Goal: Transaction & Acquisition: Download file/media

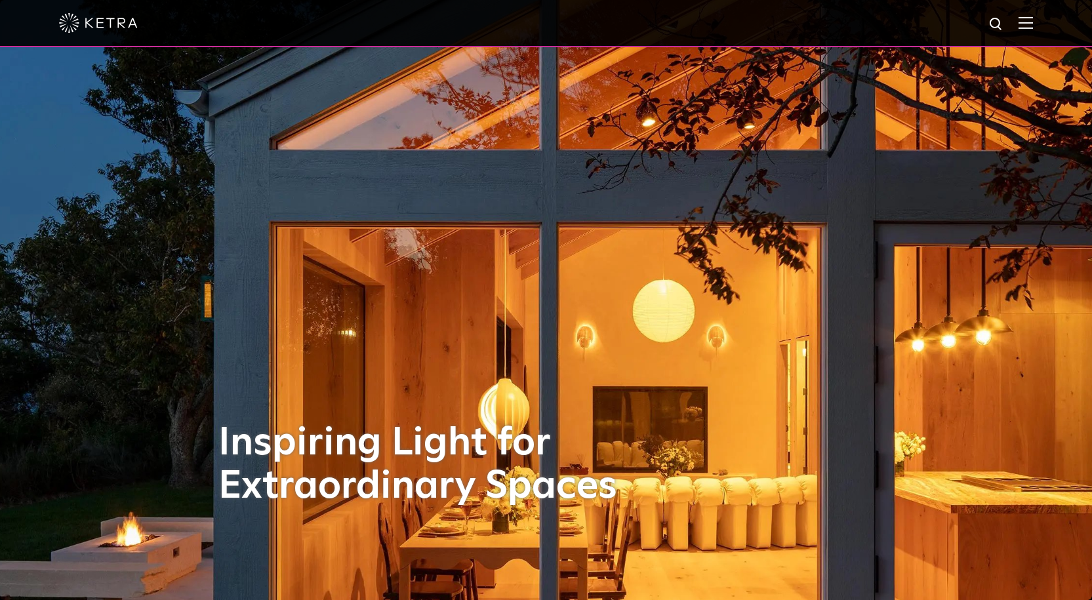
click at [1033, 23] on img at bounding box center [1025, 22] width 14 height 12
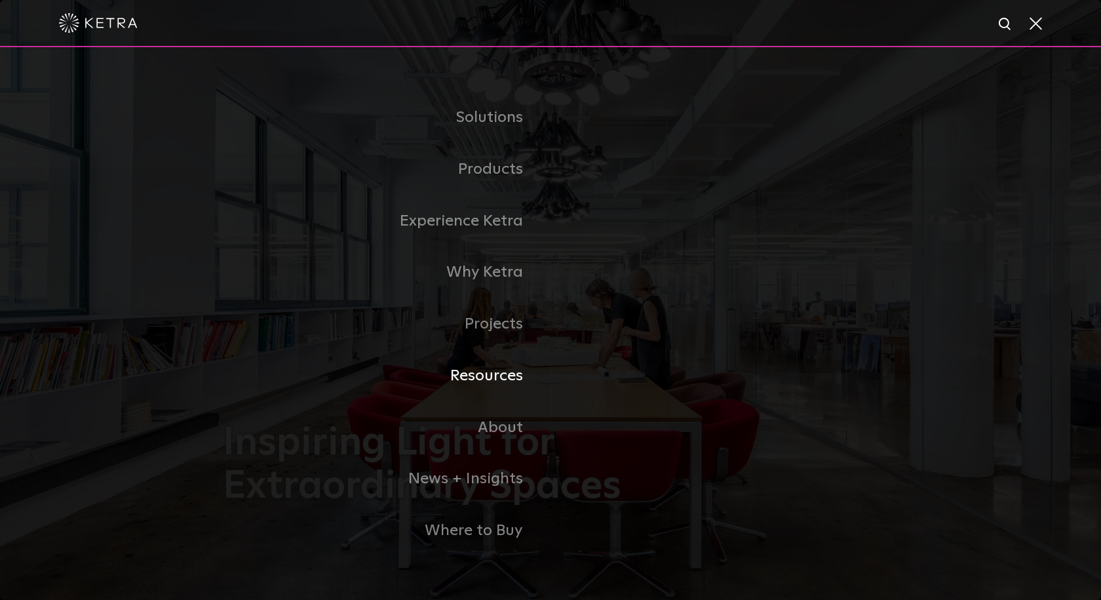
click at [487, 383] on link "Resources" at bounding box center [387, 376] width 328 height 52
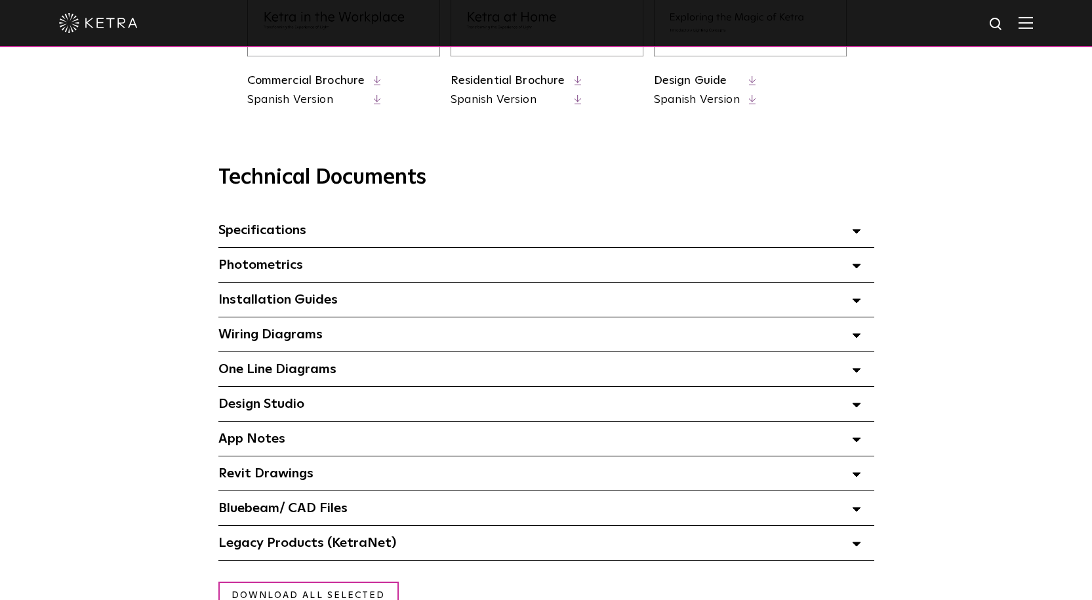
scroll to position [852, 0]
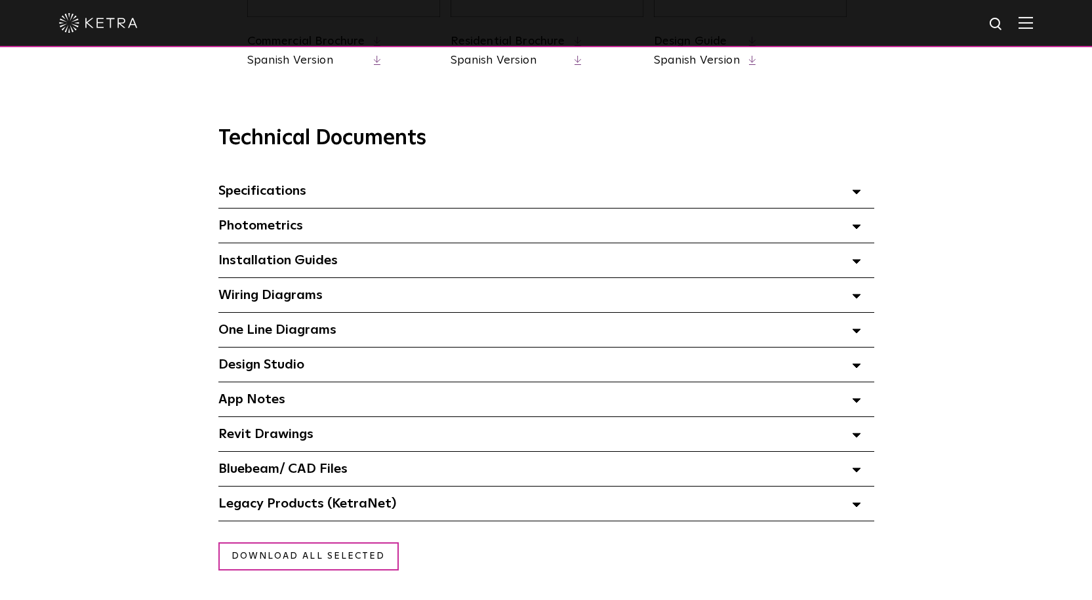
click at [308, 206] on div "Specifications Select checkboxes to use the bulk download option below" at bounding box center [546, 191] width 656 height 34
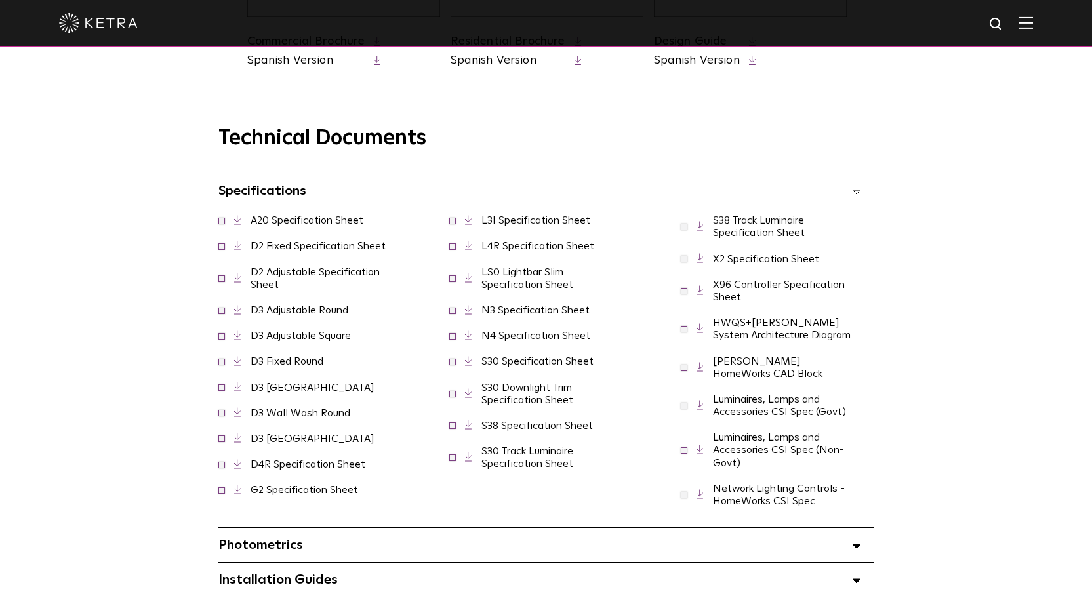
click at [269, 277] on link "D2 Adjustable Specification Sheet" at bounding box center [314, 278] width 129 height 23
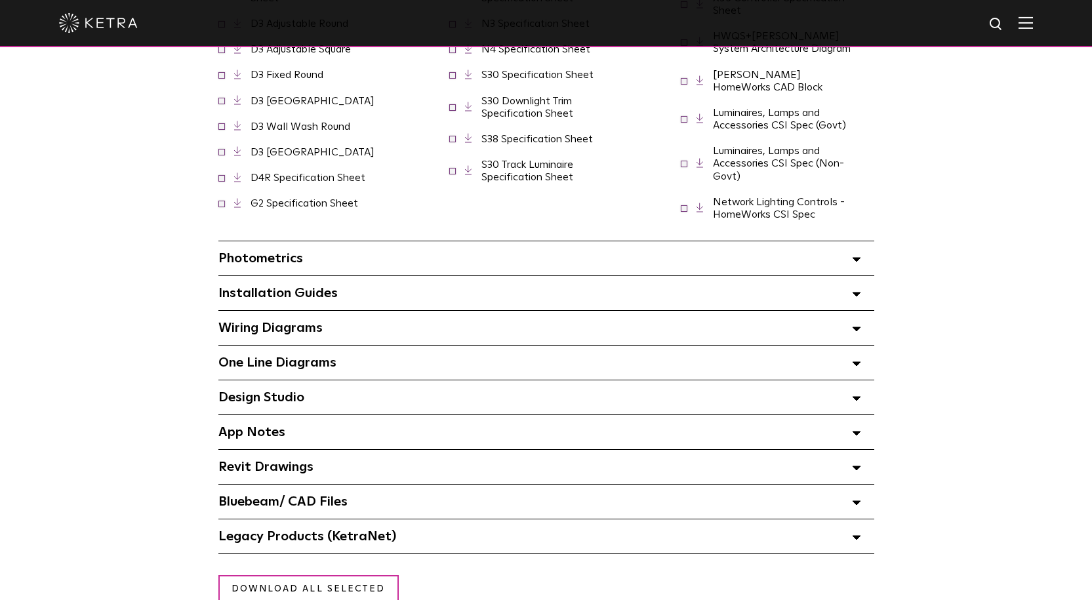
scroll to position [1180, 0]
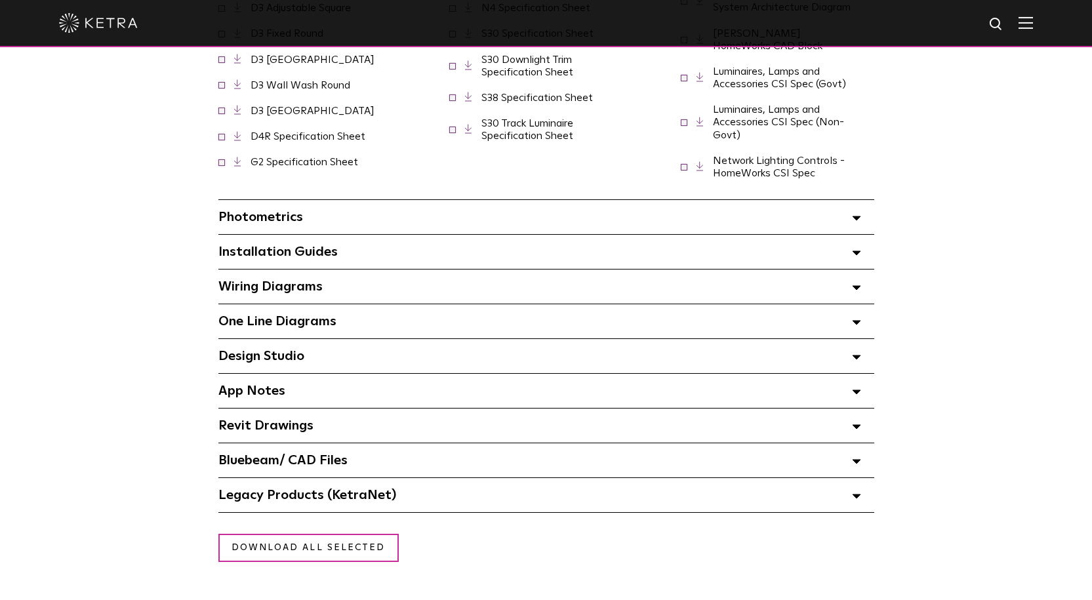
click at [456, 254] on div "Installation Guides Select checkboxes to use the bulk download option below" at bounding box center [546, 252] width 656 height 34
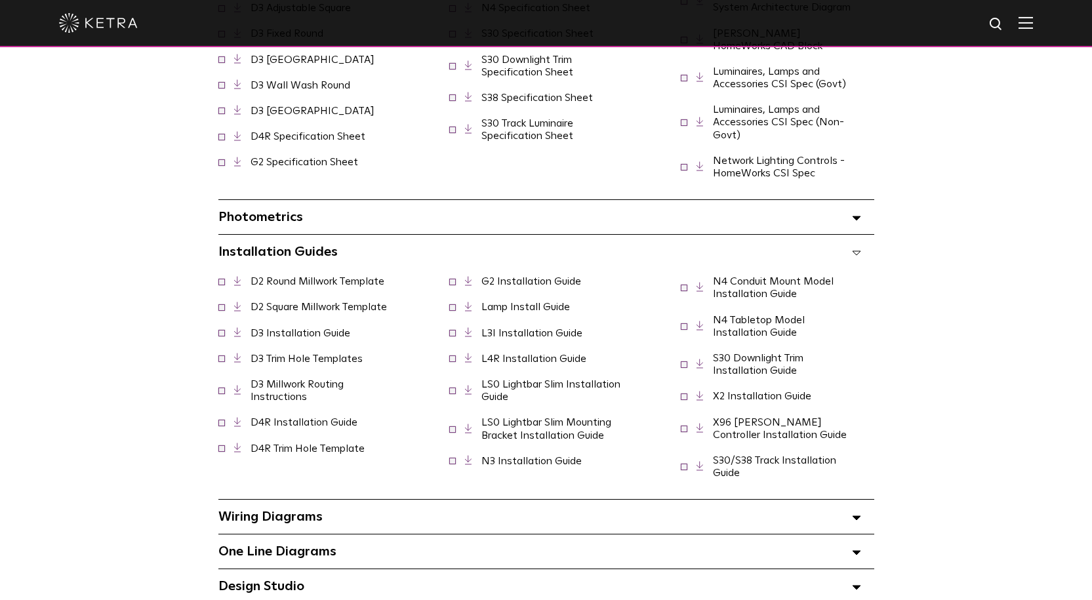
click at [339, 276] on link "D2 Round Millwork Template" at bounding box center [317, 281] width 134 height 10
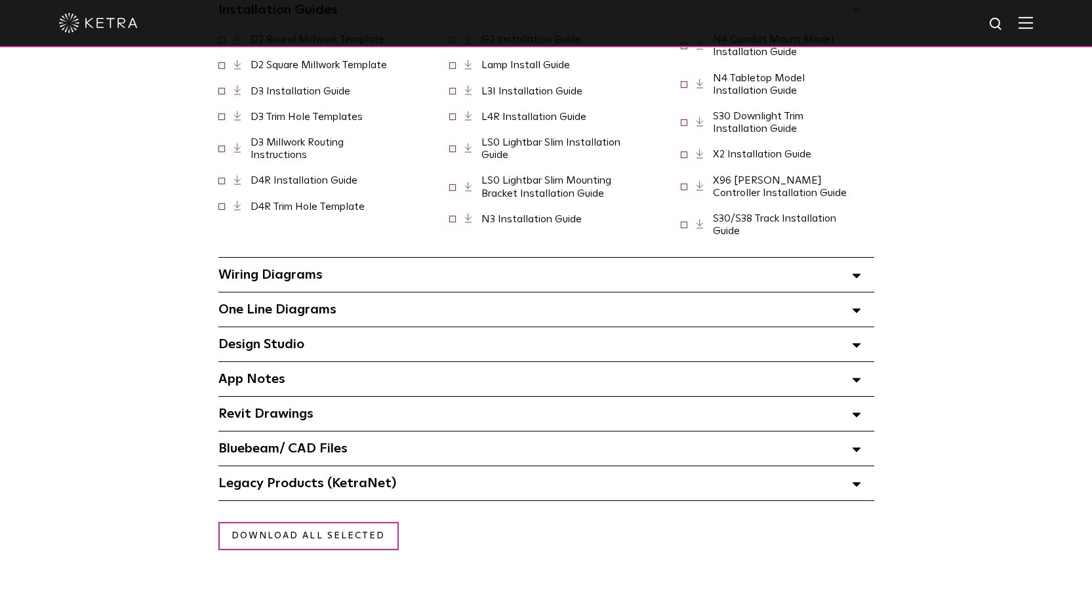
scroll to position [1442, 0]
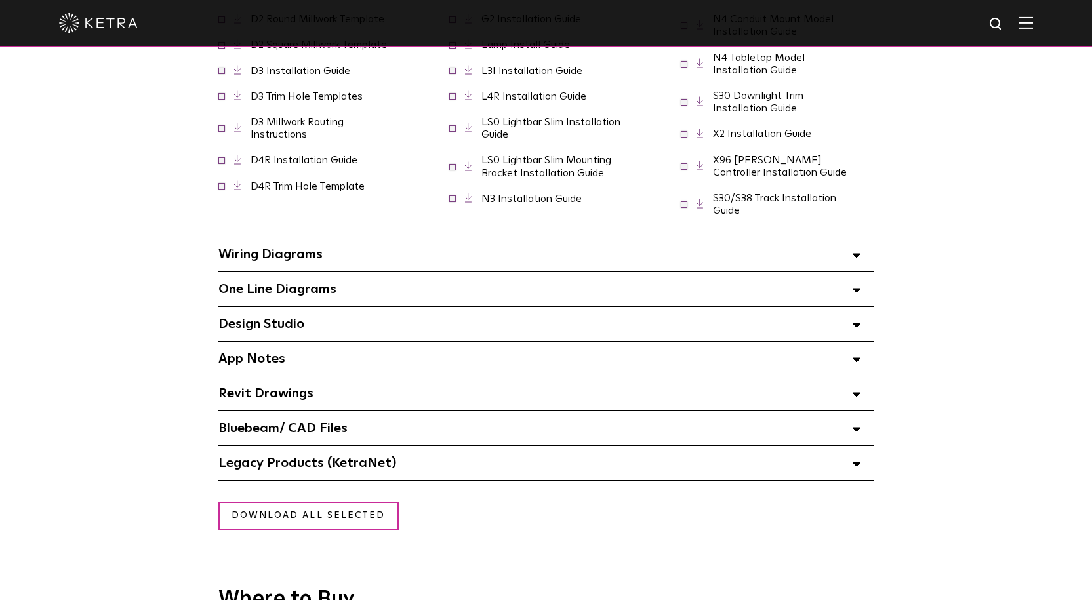
click at [322, 317] on div "Design Studio Select checkboxes to use the bulk download option below" at bounding box center [546, 324] width 656 height 34
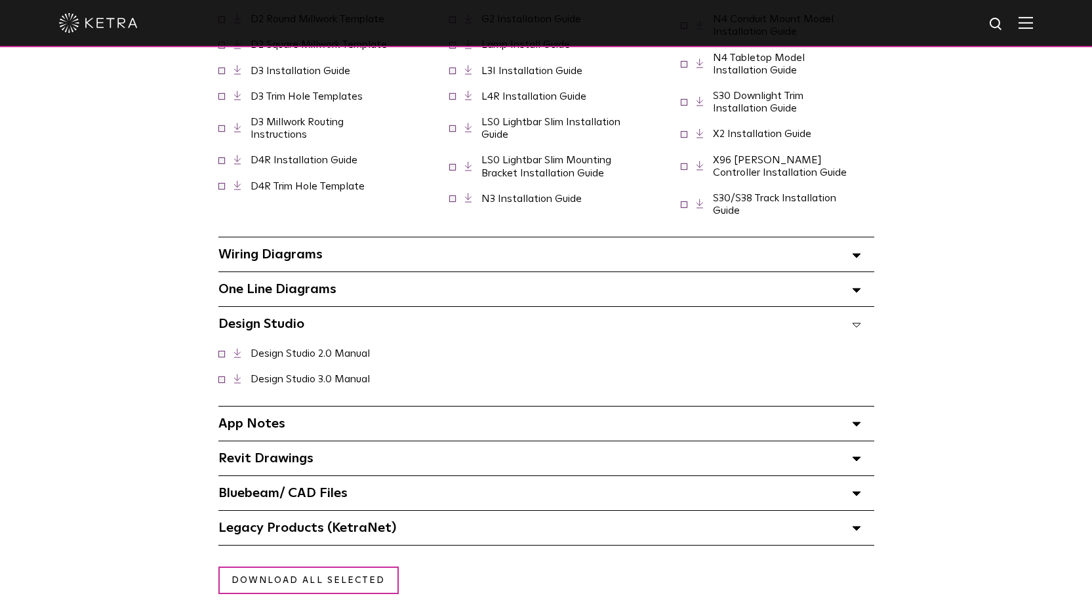
click at [322, 317] on div "Design Studio Select checkboxes to use the bulk download option below" at bounding box center [546, 324] width 656 height 34
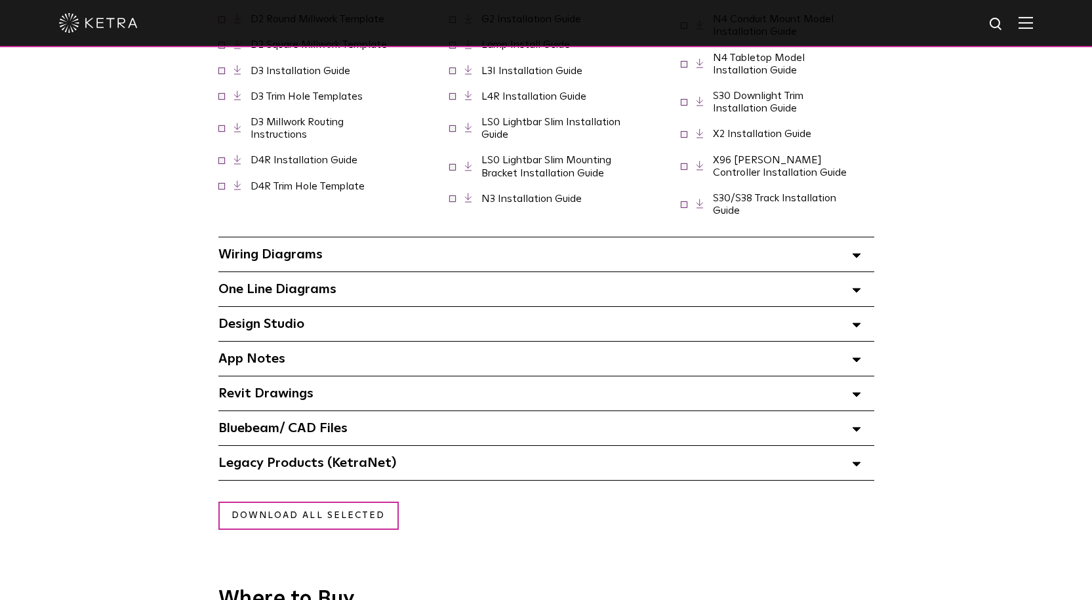
click at [310, 283] on span "One Line Diagrams Select checkboxes to use the bulk download option below" at bounding box center [277, 289] width 118 height 13
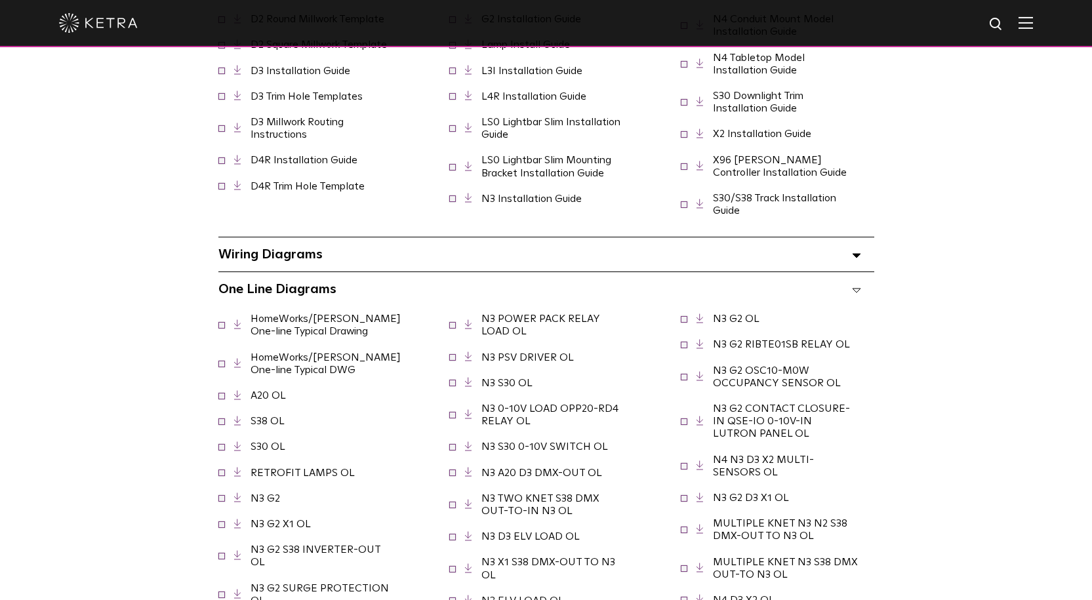
click at [310, 283] on span "One Line Diagrams Select checkboxes to use the bulk download option below" at bounding box center [277, 289] width 118 height 13
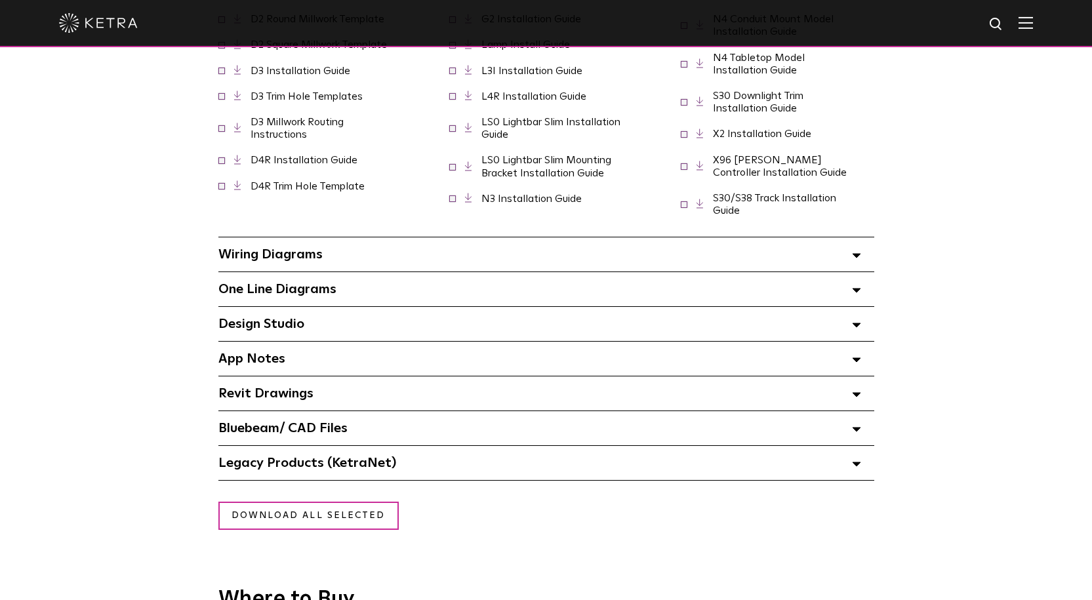
click at [307, 248] on span "Wiring Diagrams Select checkboxes to use the bulk download option below" at bounding box center [270, 254] width 104 height 13
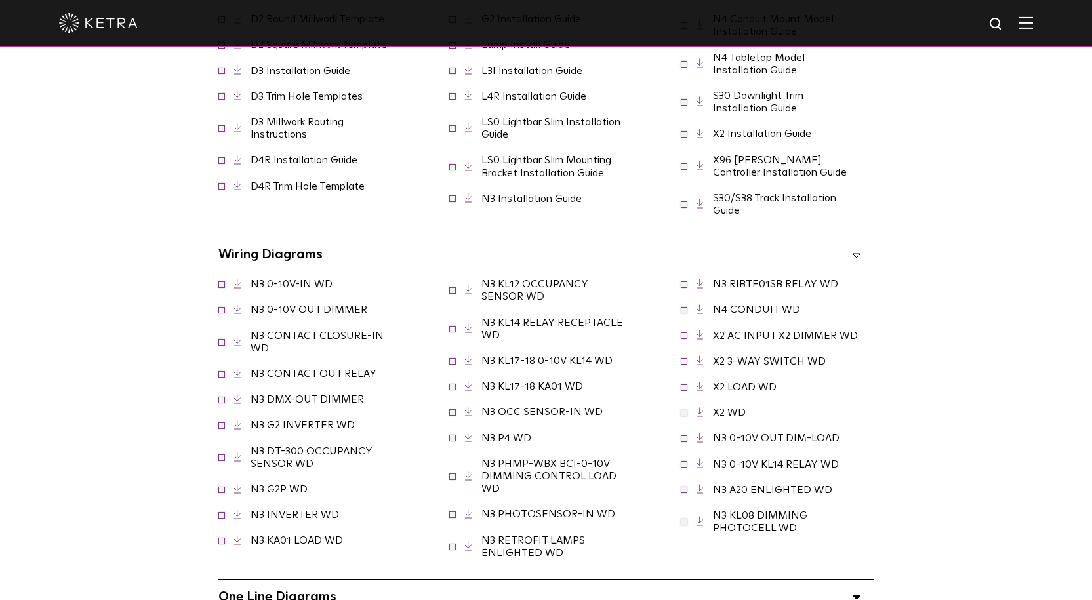
click at [307, 248] on span "Wiring Diagrams Select checkboxes to use the bulk download option below" at bounding box center [270, 254] width 104 height 13
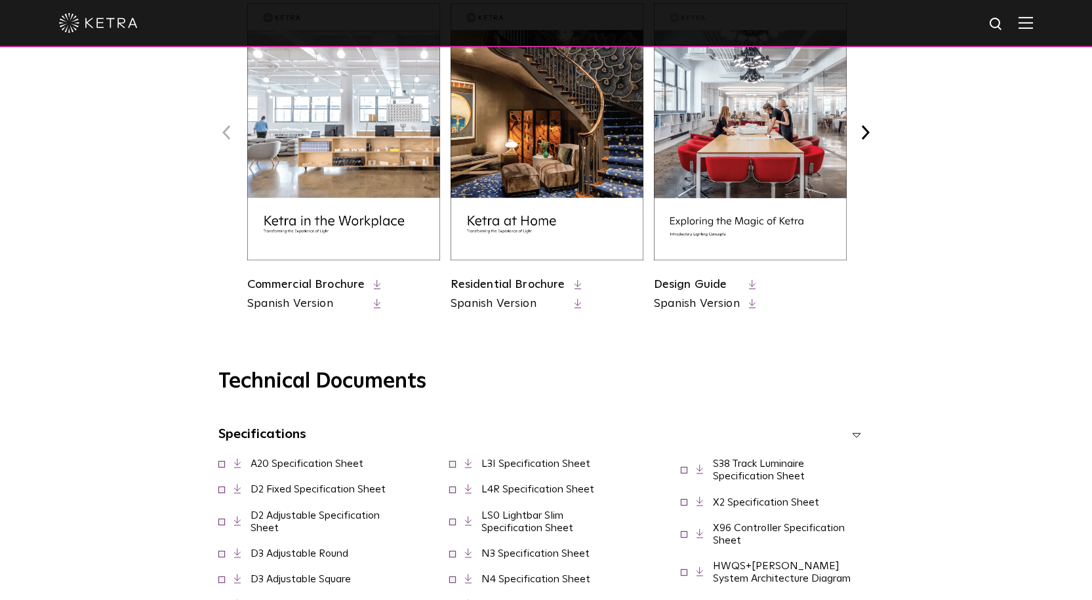
scroll to position [590, 0]
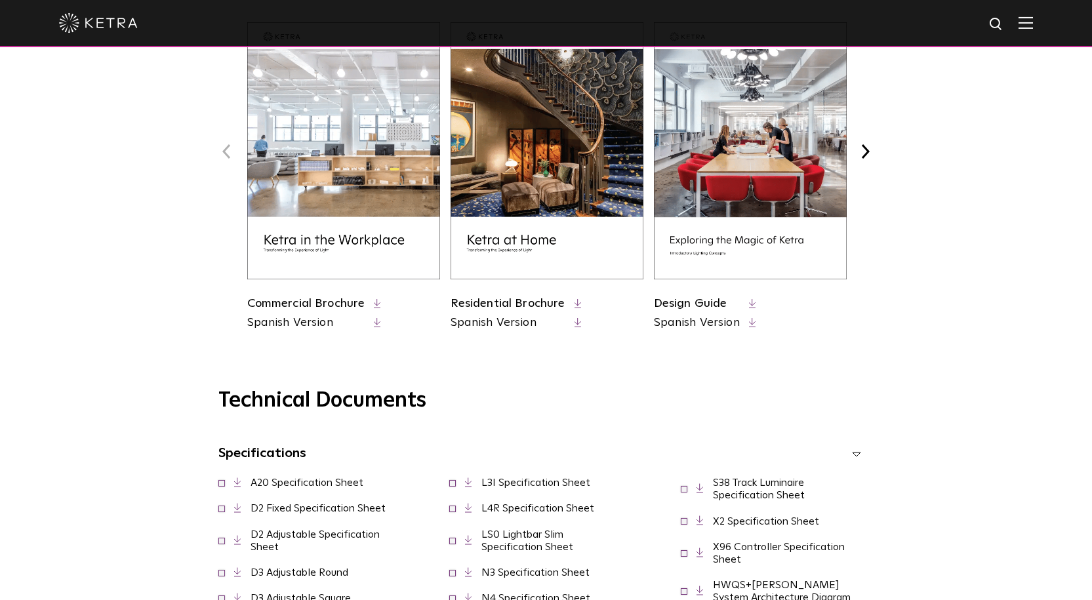
click at [494, 308] on link "Residential Brochure" at bounding box center [507, 304] width 115 height 12
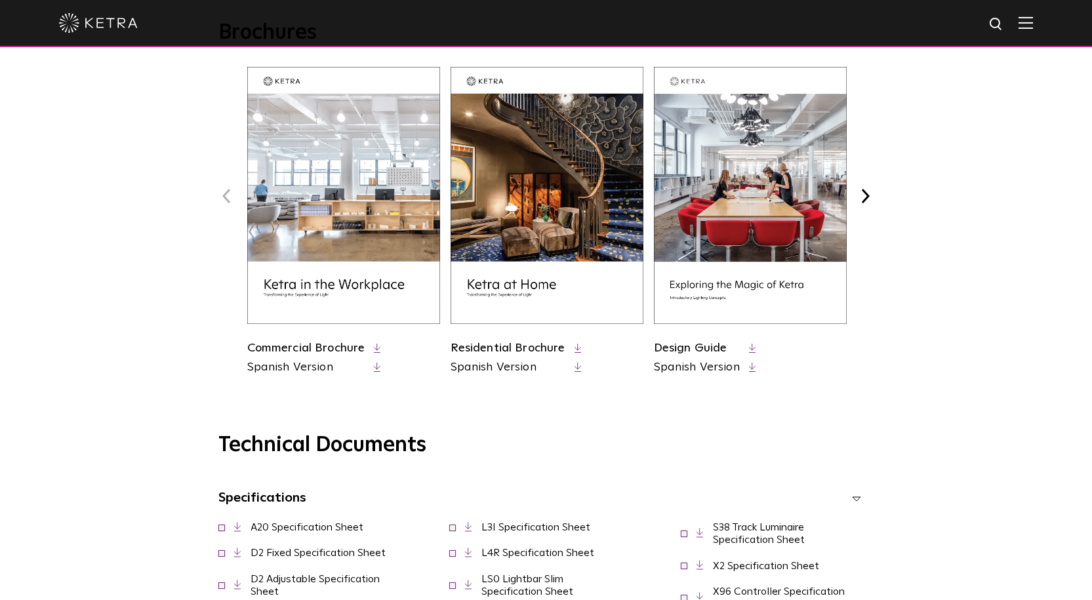
scroll to position [524, 0]
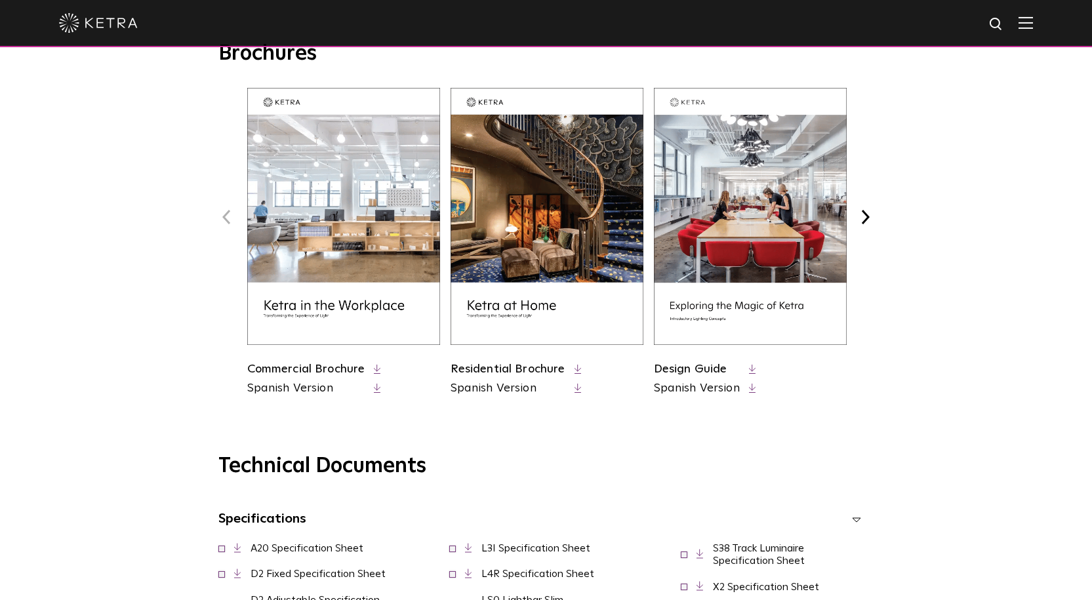
click at [356, 300] on img at bounding box center [343, 216] width 193 height 257
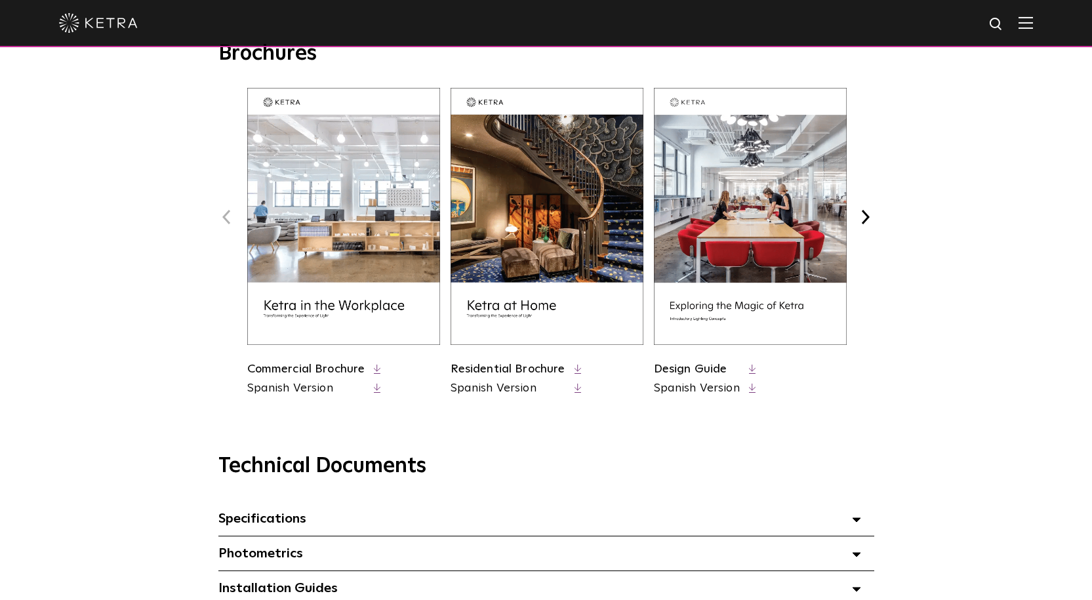
click at [350, 366] on link "Commercial Brochure" at bounding box center [306, 369] width 118 height 12
click at [677, 372] on link "Design Guide" at bounding box center [690, 369] width 73 height 12
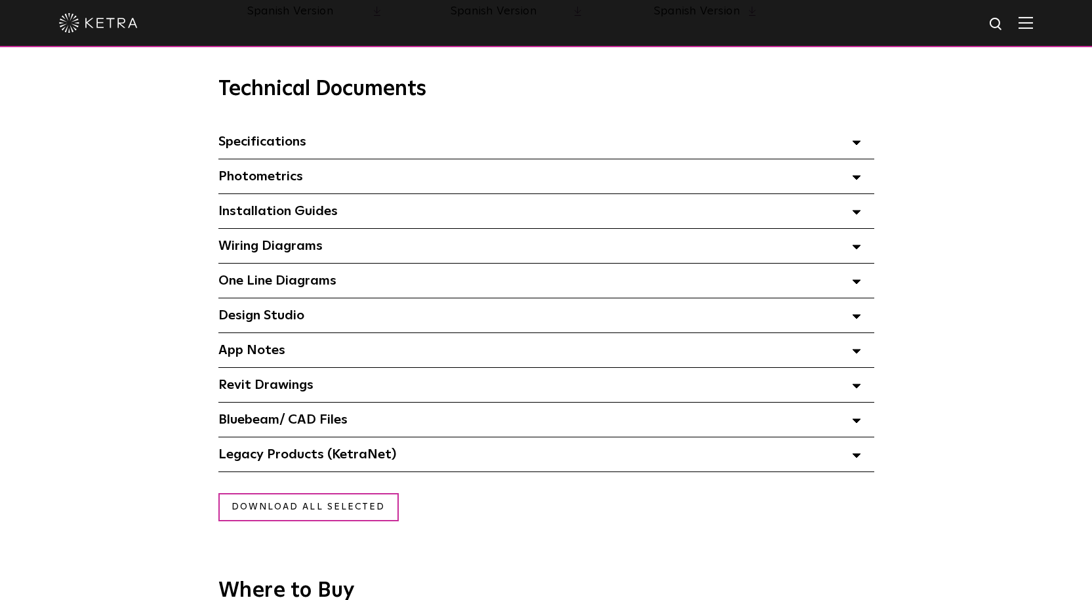
scroll to position [918, 0]
